Goal: Information Seeking & Learning: Learn about a topic

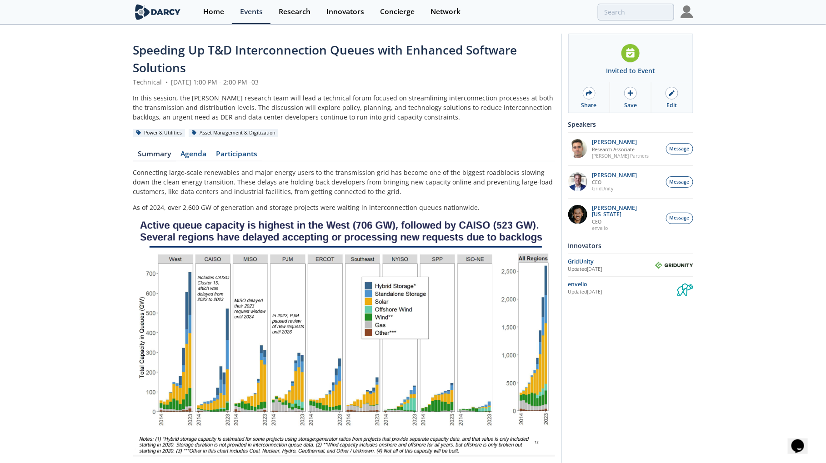
click at [171, 67] on span "Speeding Up T&D Interconnection Queues with Enhanced Software Solutions" at bounding box center [325, 59] width 384 height 34
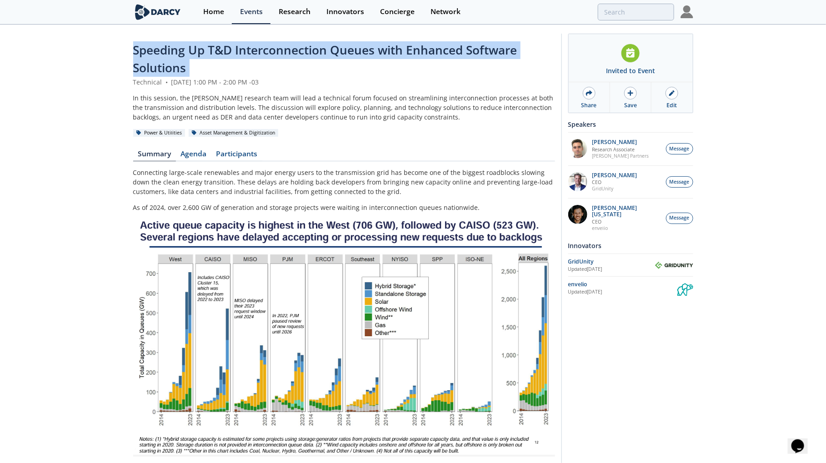
click at [171, 67] on span "Speeding Up T&D Interconnection Queues with Enhanced Software Solutions" at bounding box center [325, 59] width 384 height 34
copy header "Speeding Up T&D Interconnection Queues with Enhanced Software Solutions"
